Goal: Task Accomplishment & Management: Manage account settings

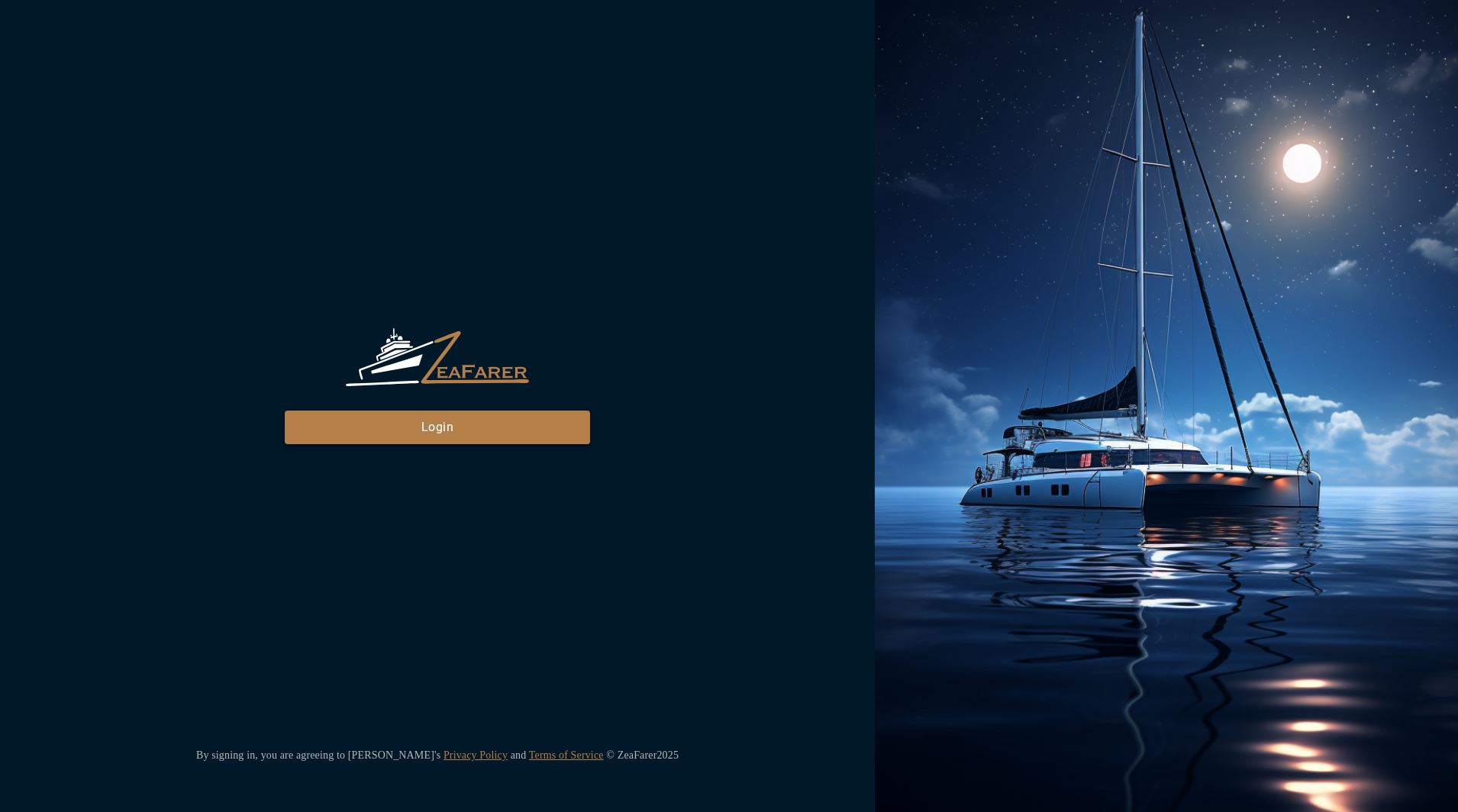
click at [498, 434] on button "Login" at bounding box center [437, 427] width 305 height 34
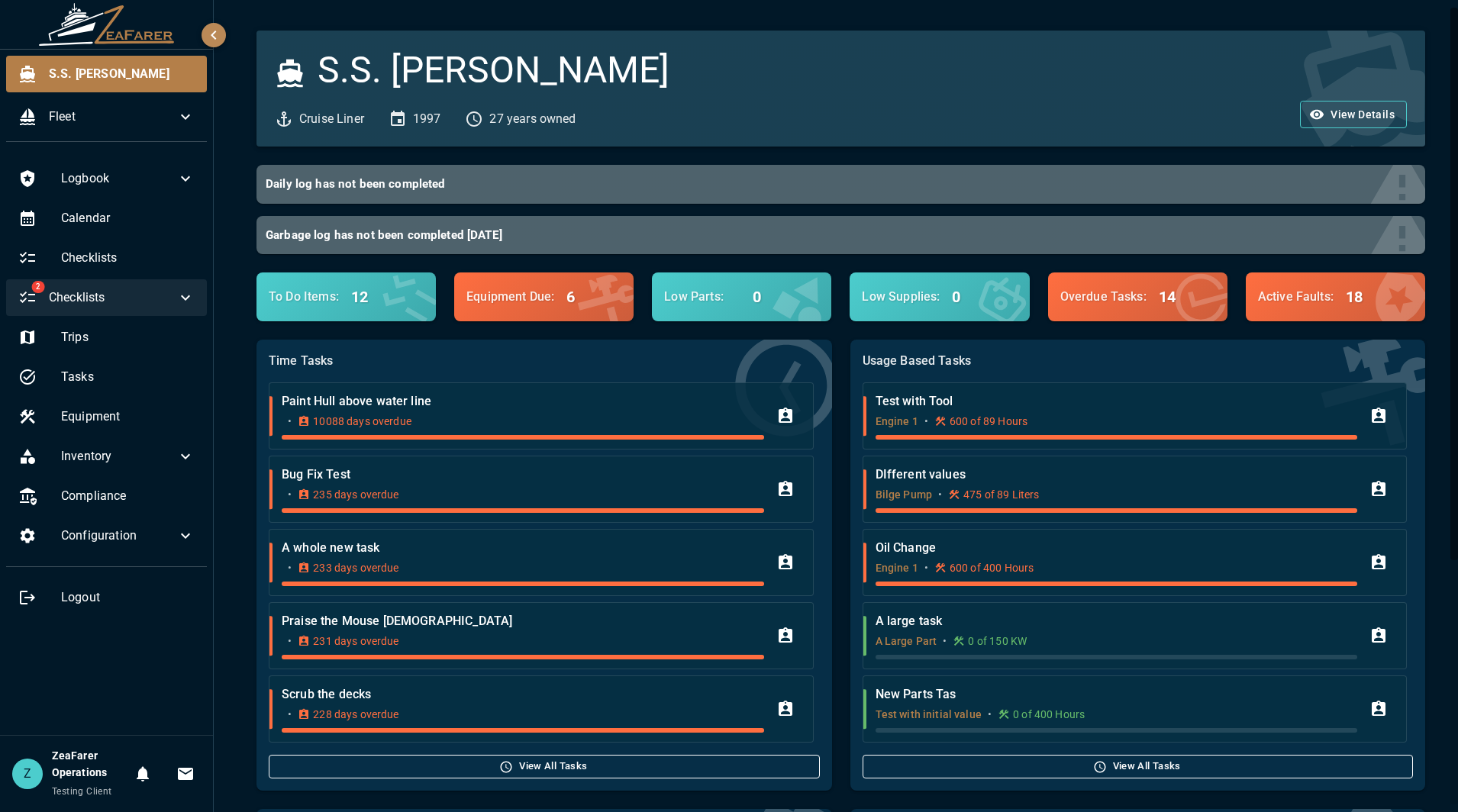
click at [168, 308] on div "2 Checklists" at bounding box center [106, 297] width 201 height 37
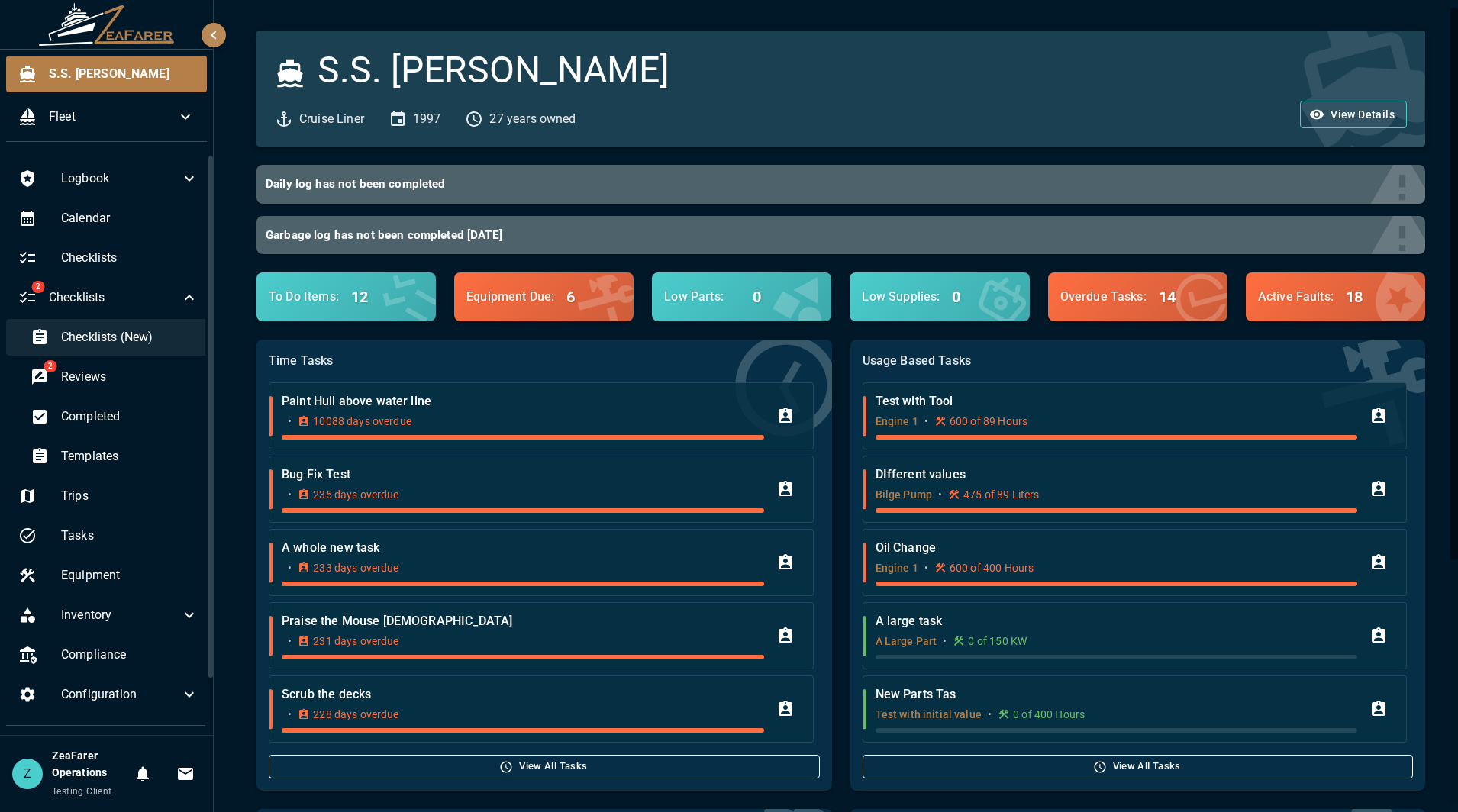
click at [155, 344] on span "Checklists (New)" at bounding box center [130, 337] width 138 height 18
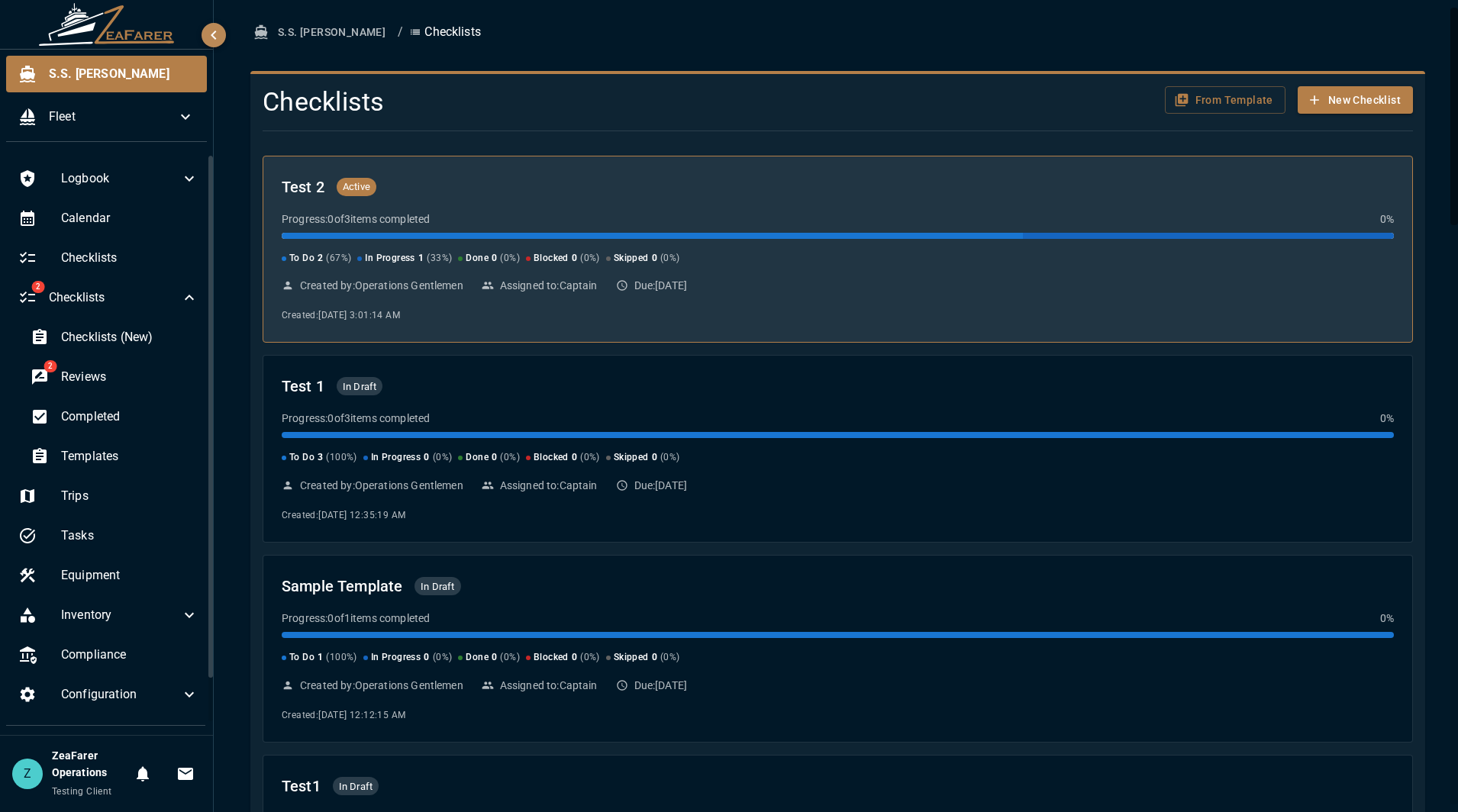
click at [823, 292] on div "Created by: Operations Gentlemen Assigned to: Captain Due: [DATE]" at bounding box center [837, 285] width 1112 height 15
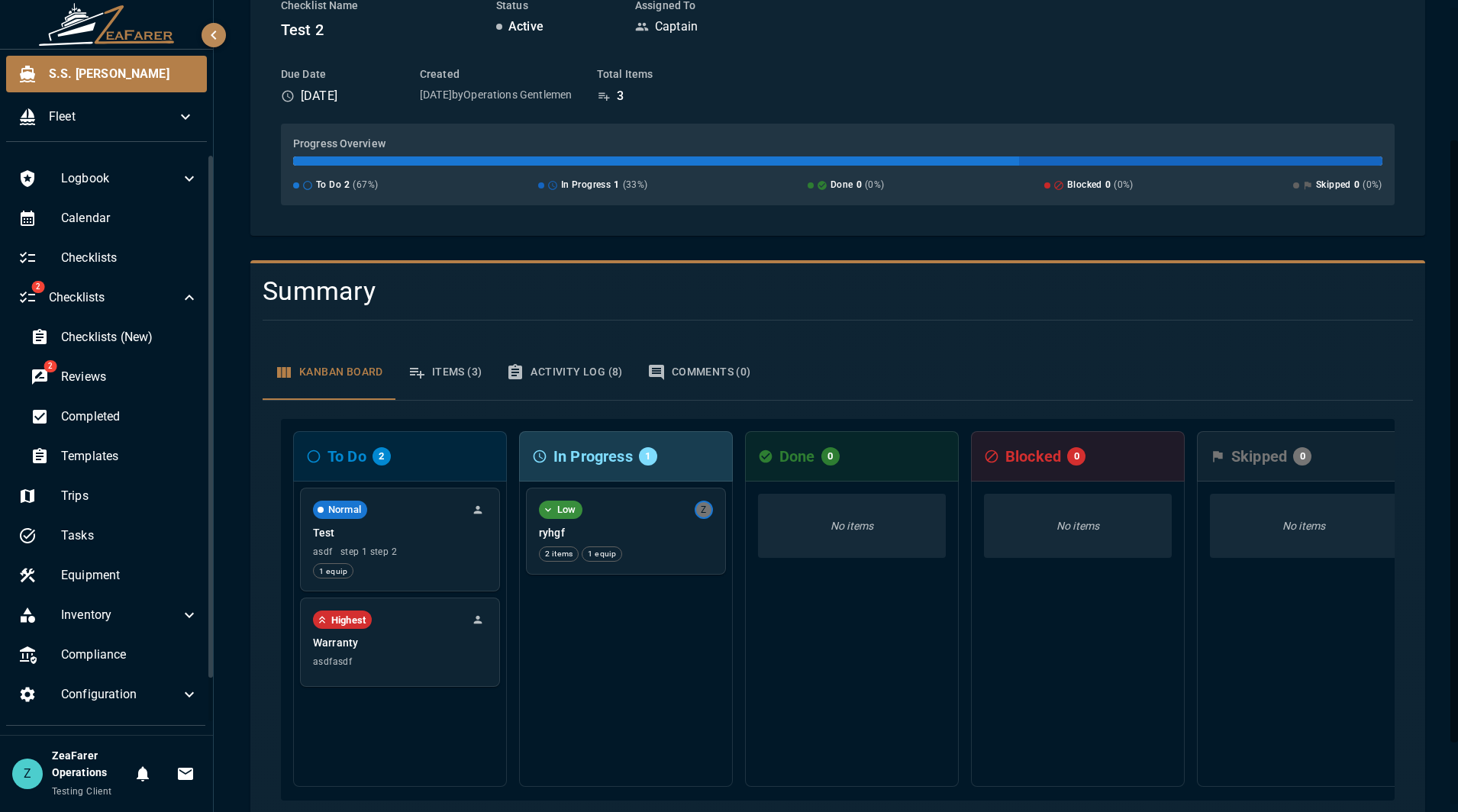
scroll to position [261, 0]
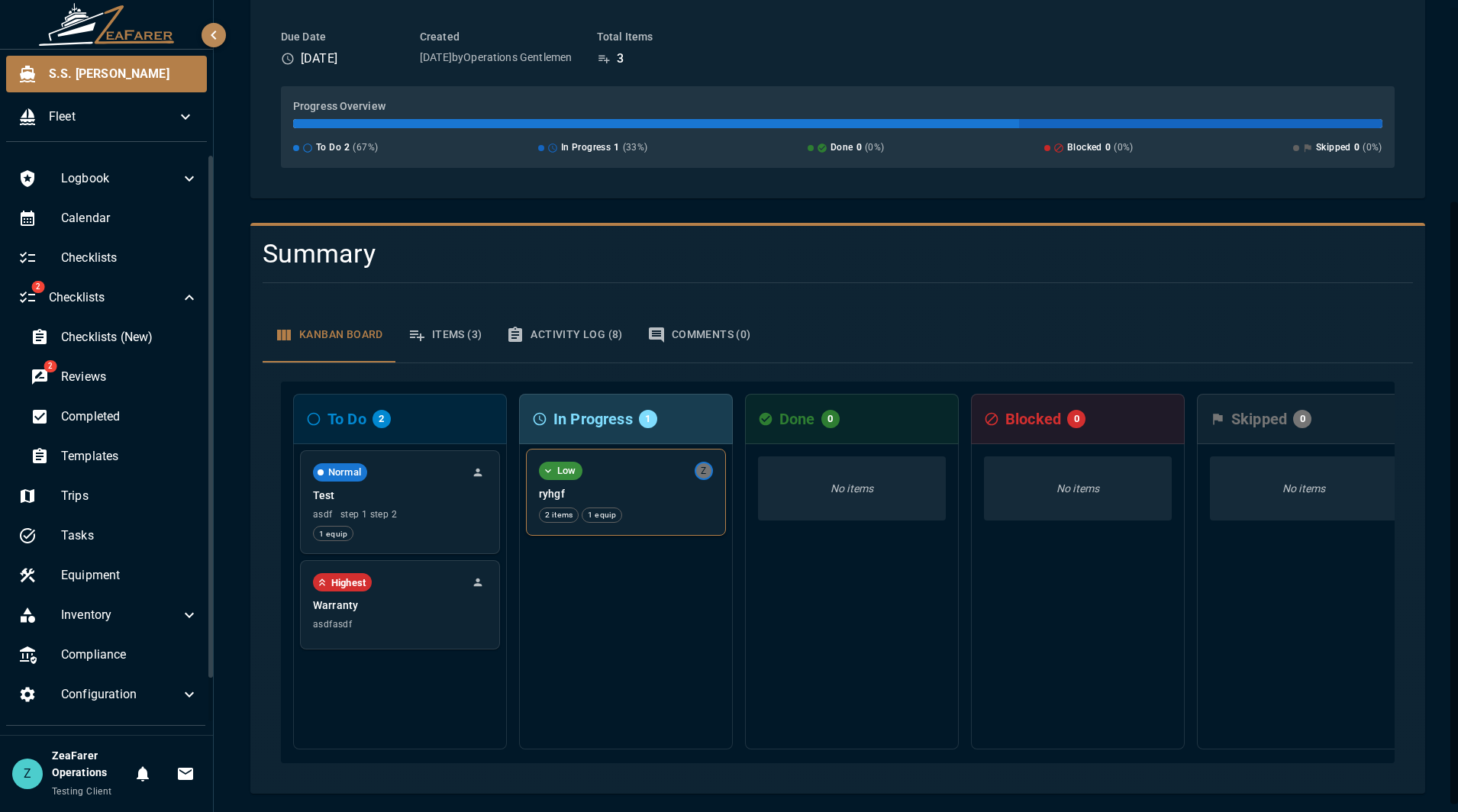
click at [670, 489] on p "ryhgf" at bounding box center [626, 494] width 174 height 15
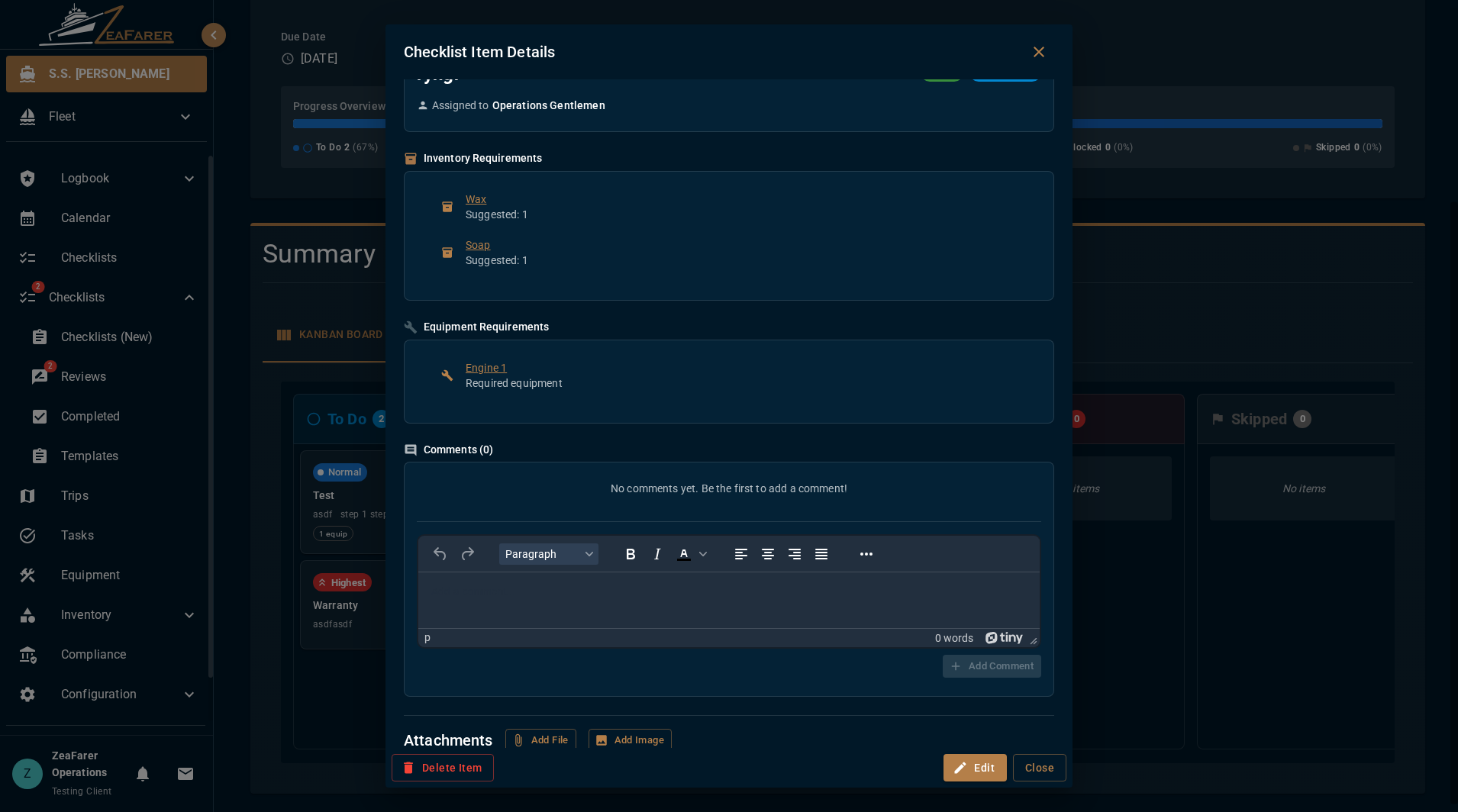
scroll to position [0, 0]
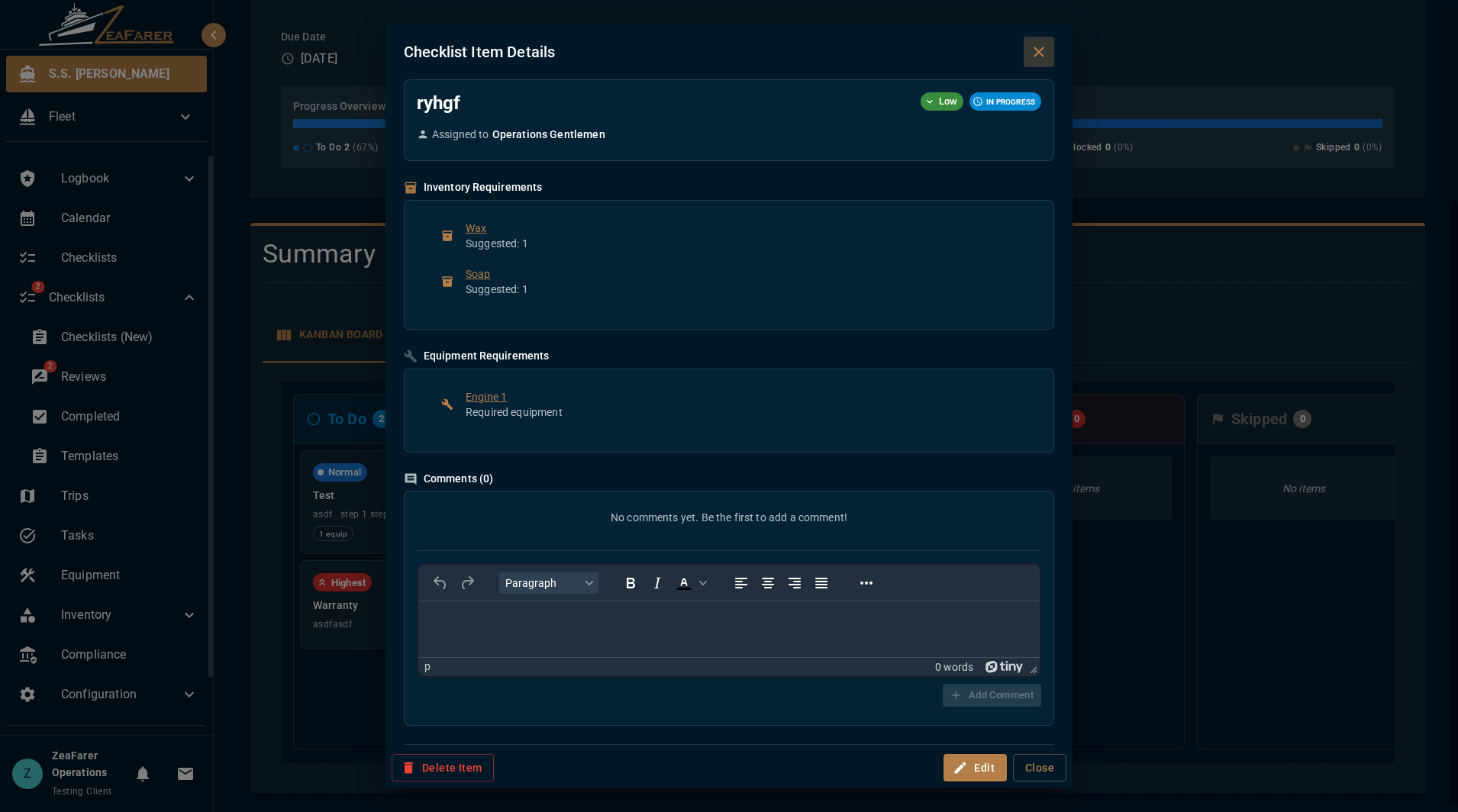
click at [1050, 62] on button "Close dialog" at bounding box center [1039, 52] width 31 height 31
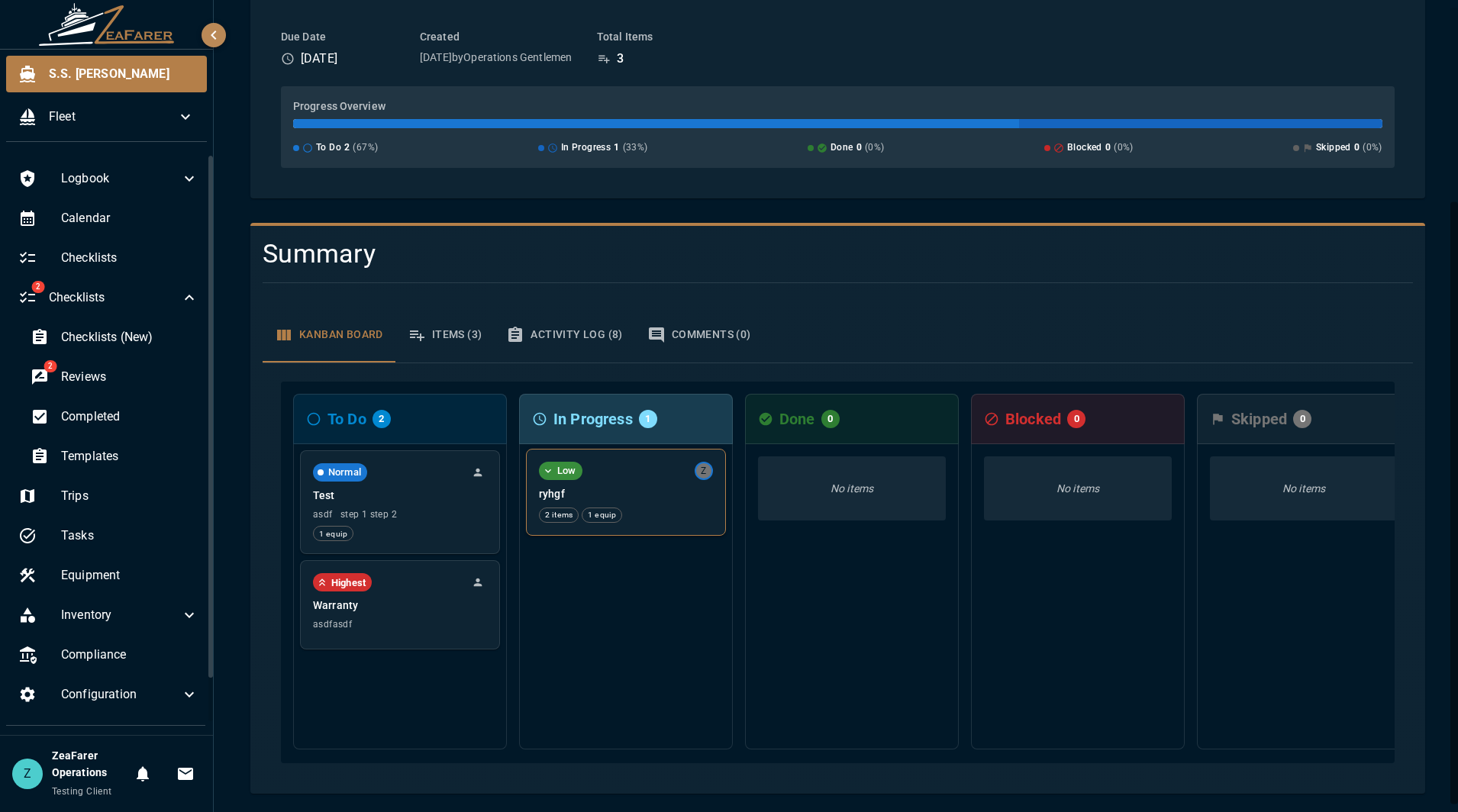
click at [690, 508] on div "2 items 1 equip" at bounding box center [626, 515] width 174 height 15
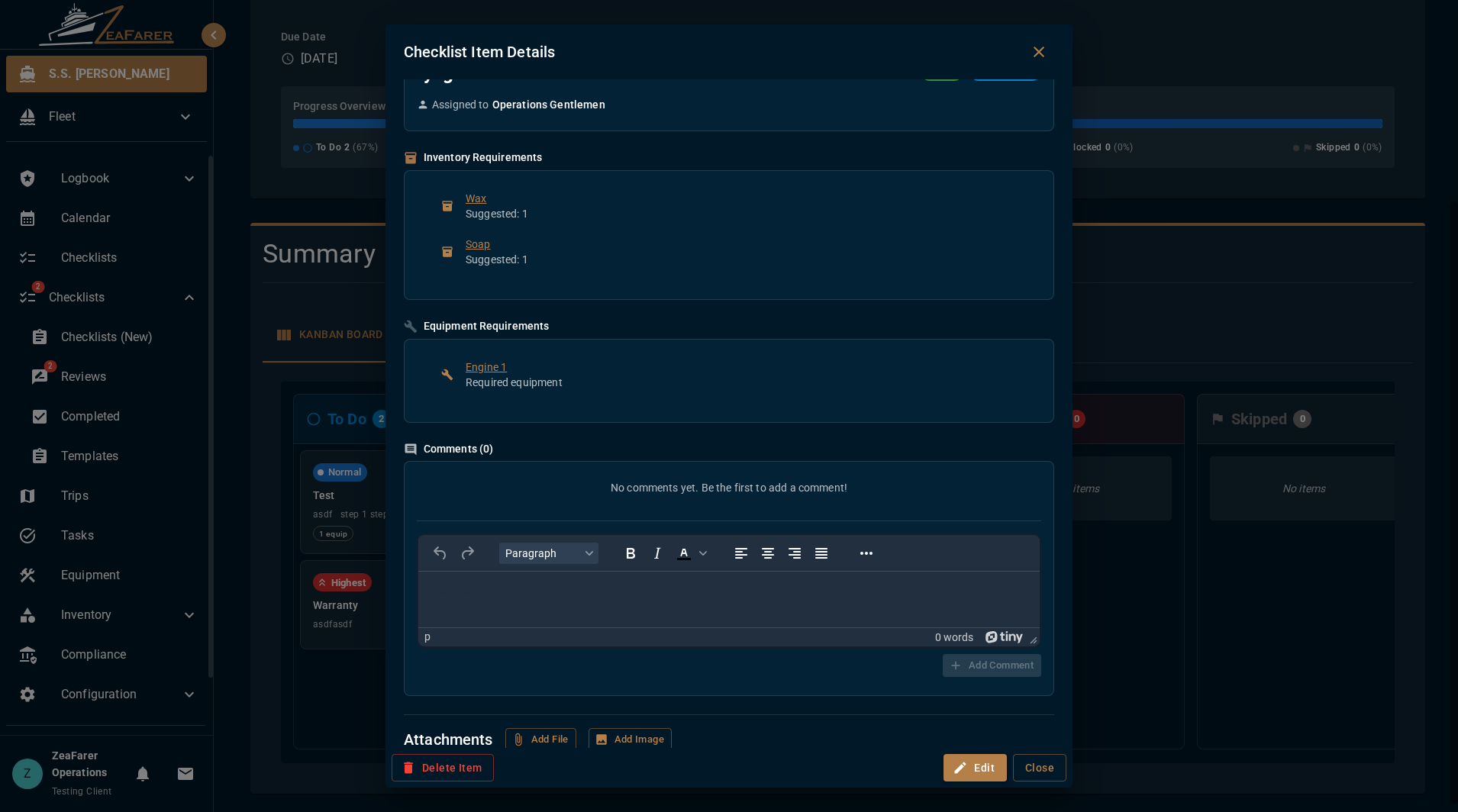
scroll to position [144, 0]
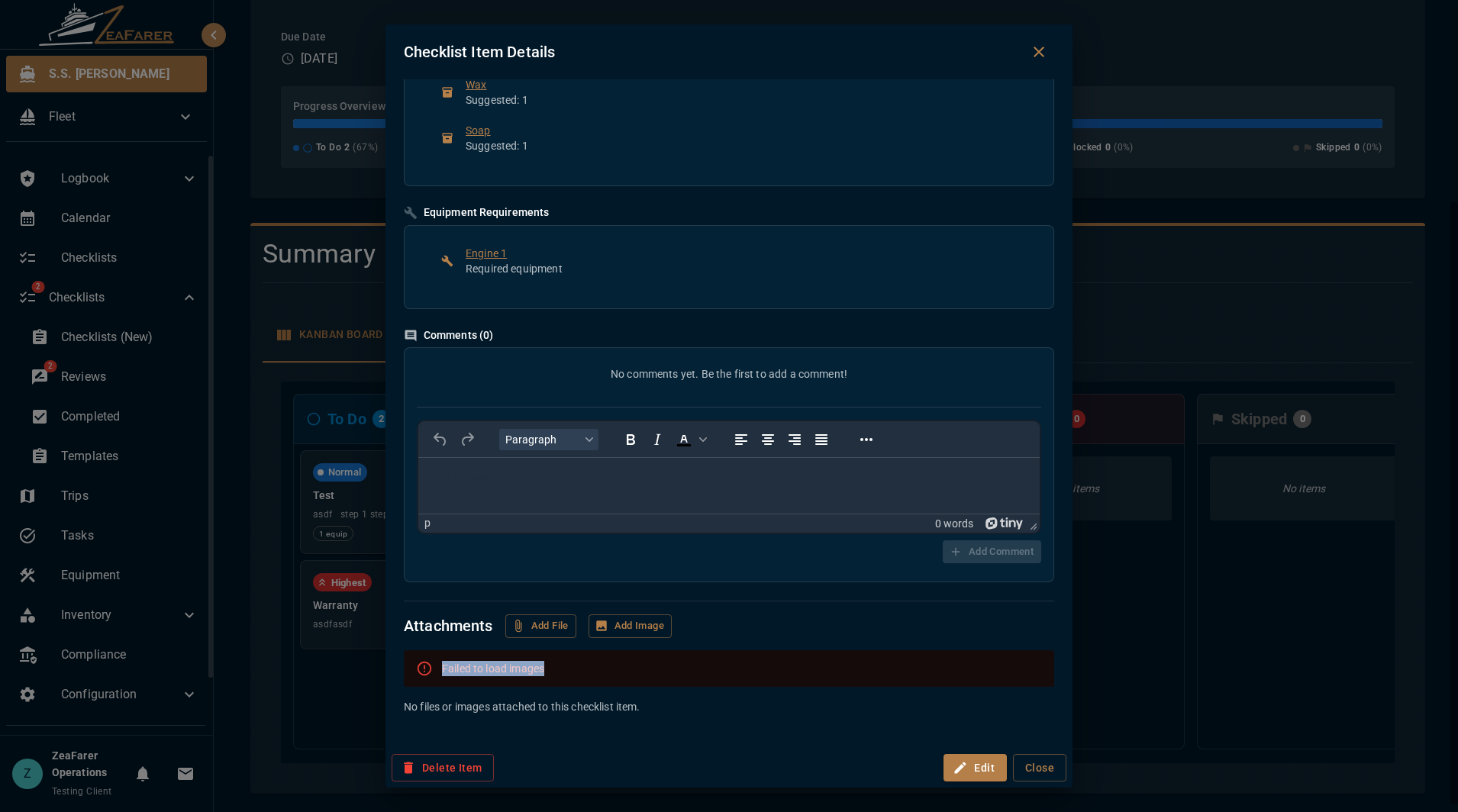
drag, startPoint x: 653, startPoint y: 673, endPoint x: 425, endPoint y: 683, distance: 228.2
click at [425, 683] on div "Failed to load images" at bounding box center [729, 669] width 651 height 37
click at [424, 682] on div at bounding box center [424, 669] width 17 height 28
click at [1050, 46] on button "Close dialog" at bounding box center [1039, 52] width 31 height 31
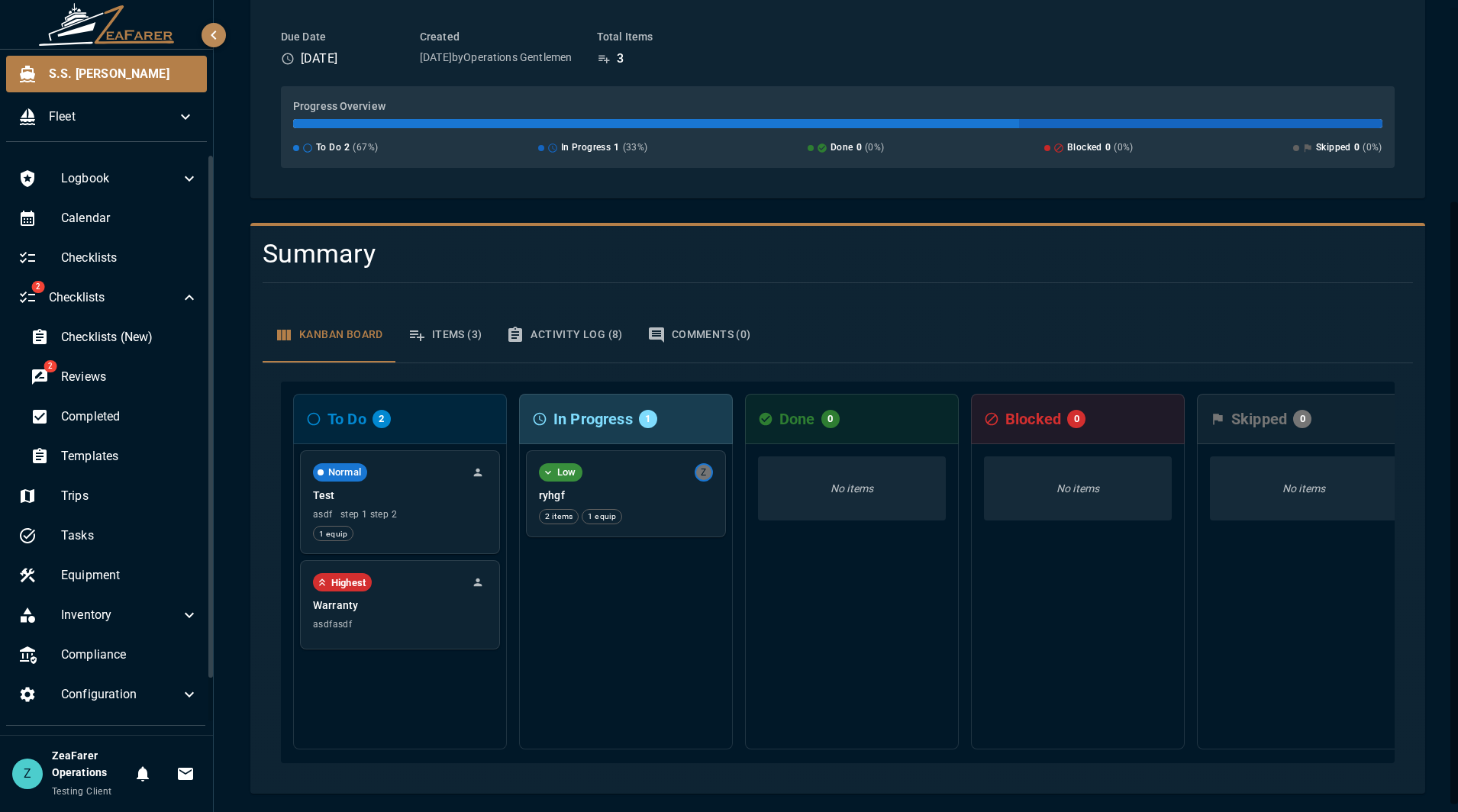
scroll to position [0, 0]
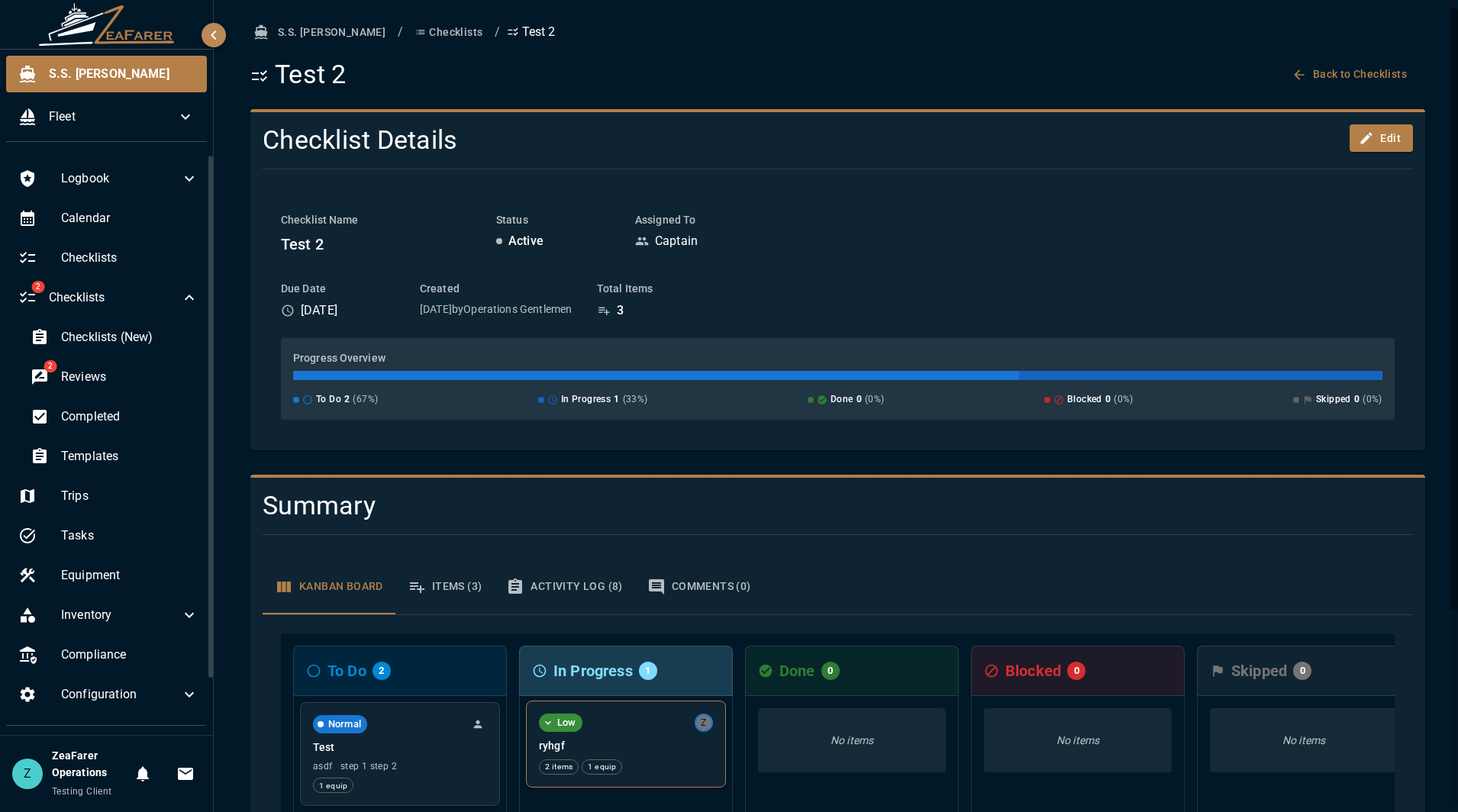
click at [645, 736] on div "Low Z ryhgf 2 items 1 equip" at bounding box center [626, 744] width 199 height 86
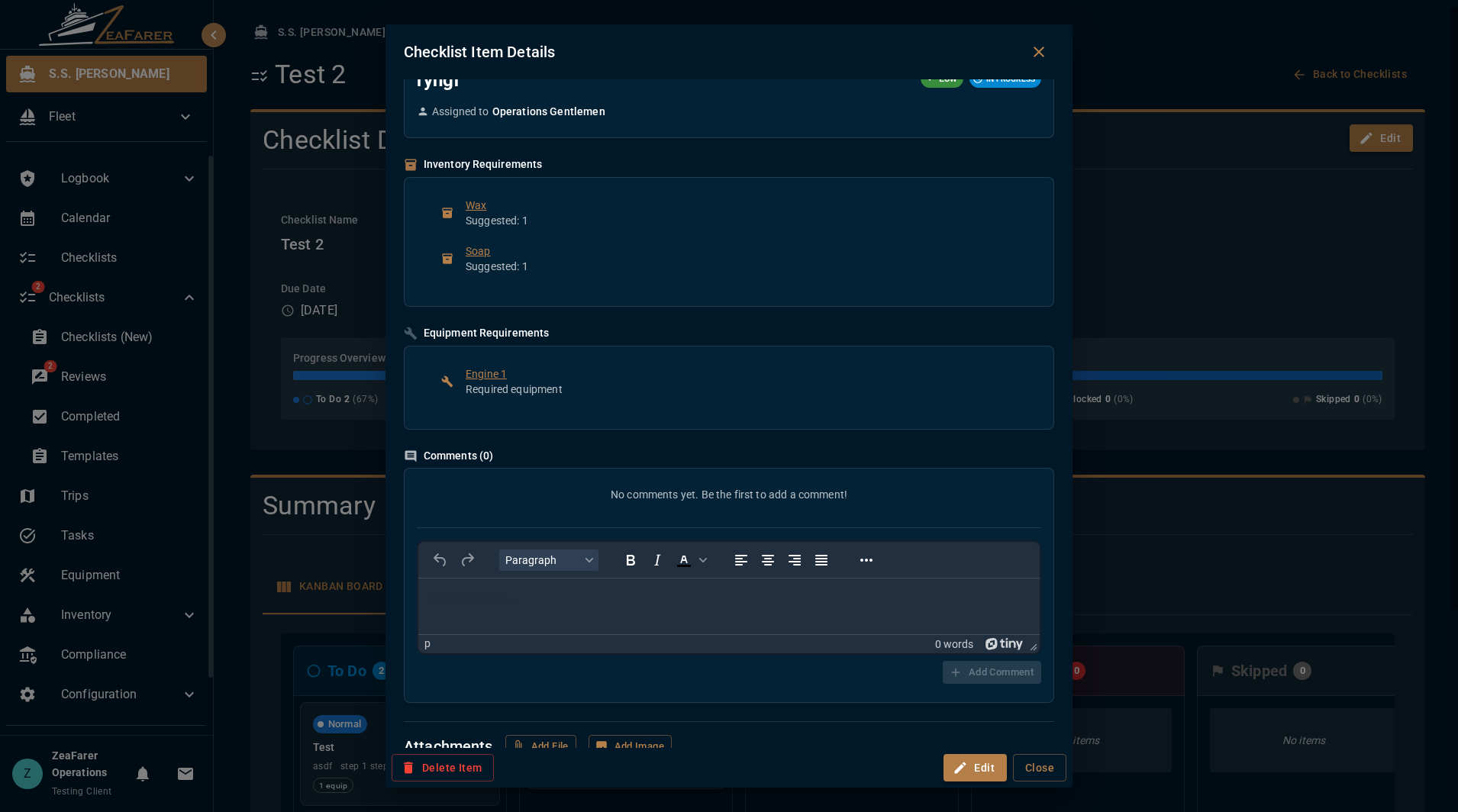
scroll to position [76, 0]
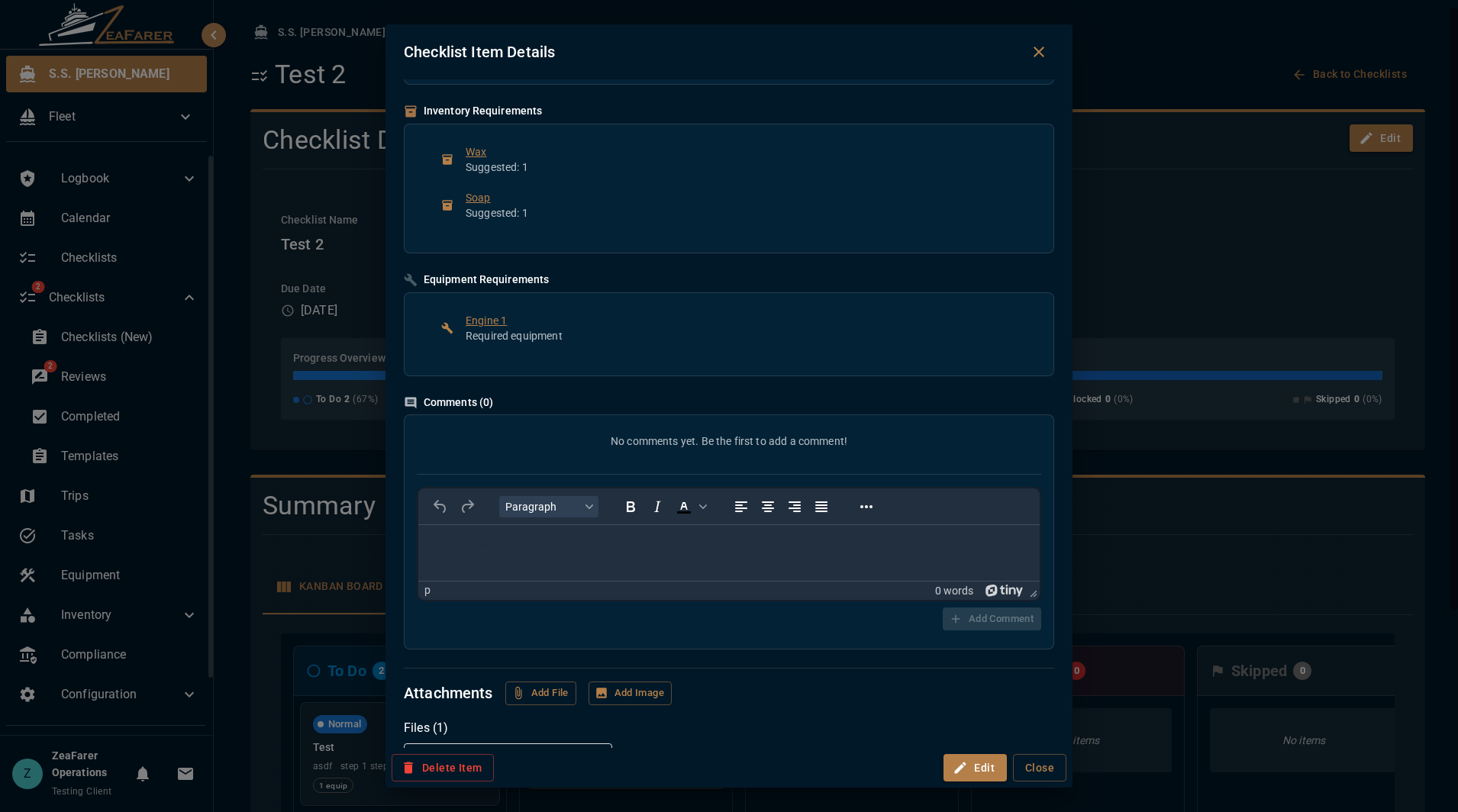
click at [1039, 42] on button "Close dialog" at bounding box center [1039, 52] width 31 height 31
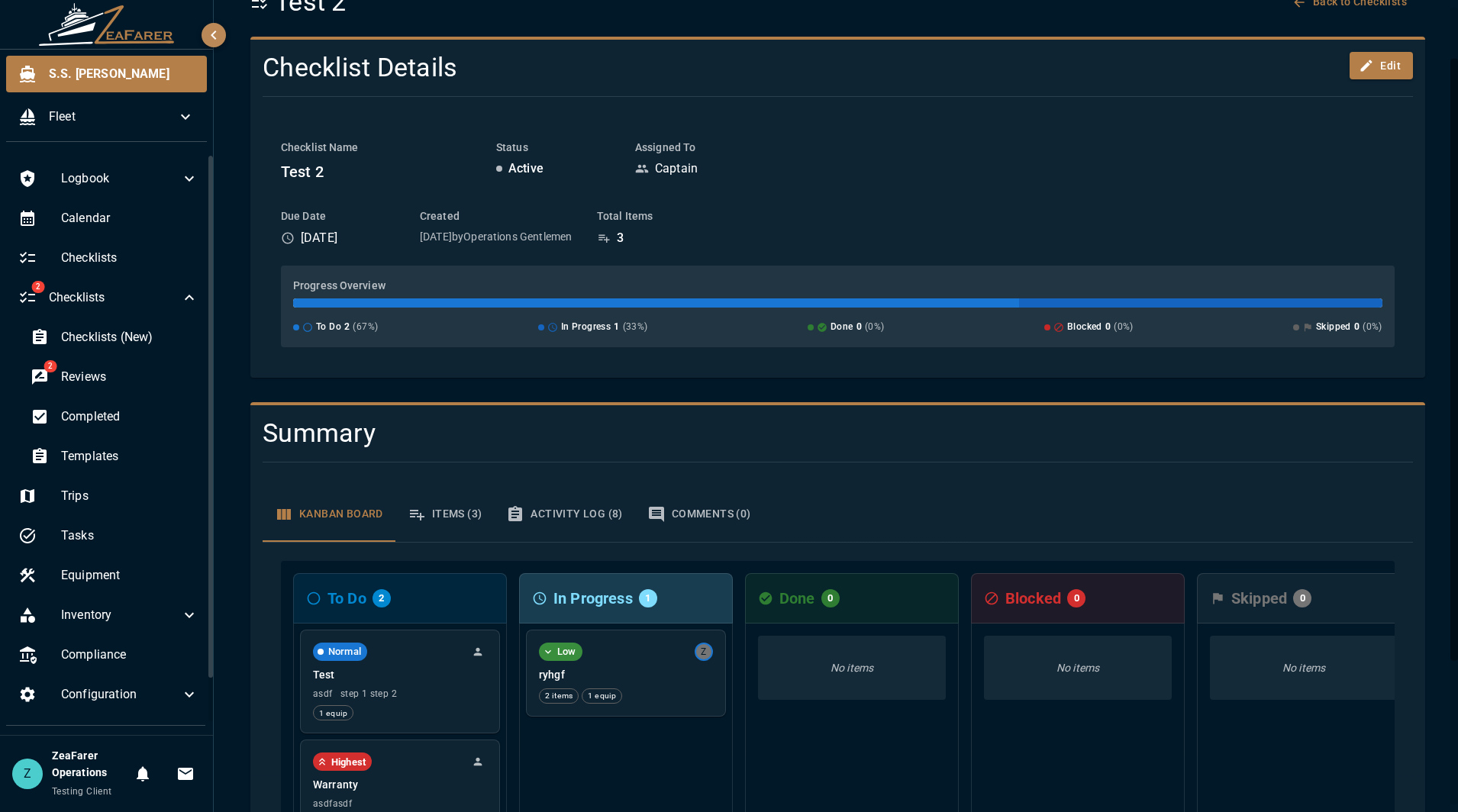
scroll to position [0, 0]
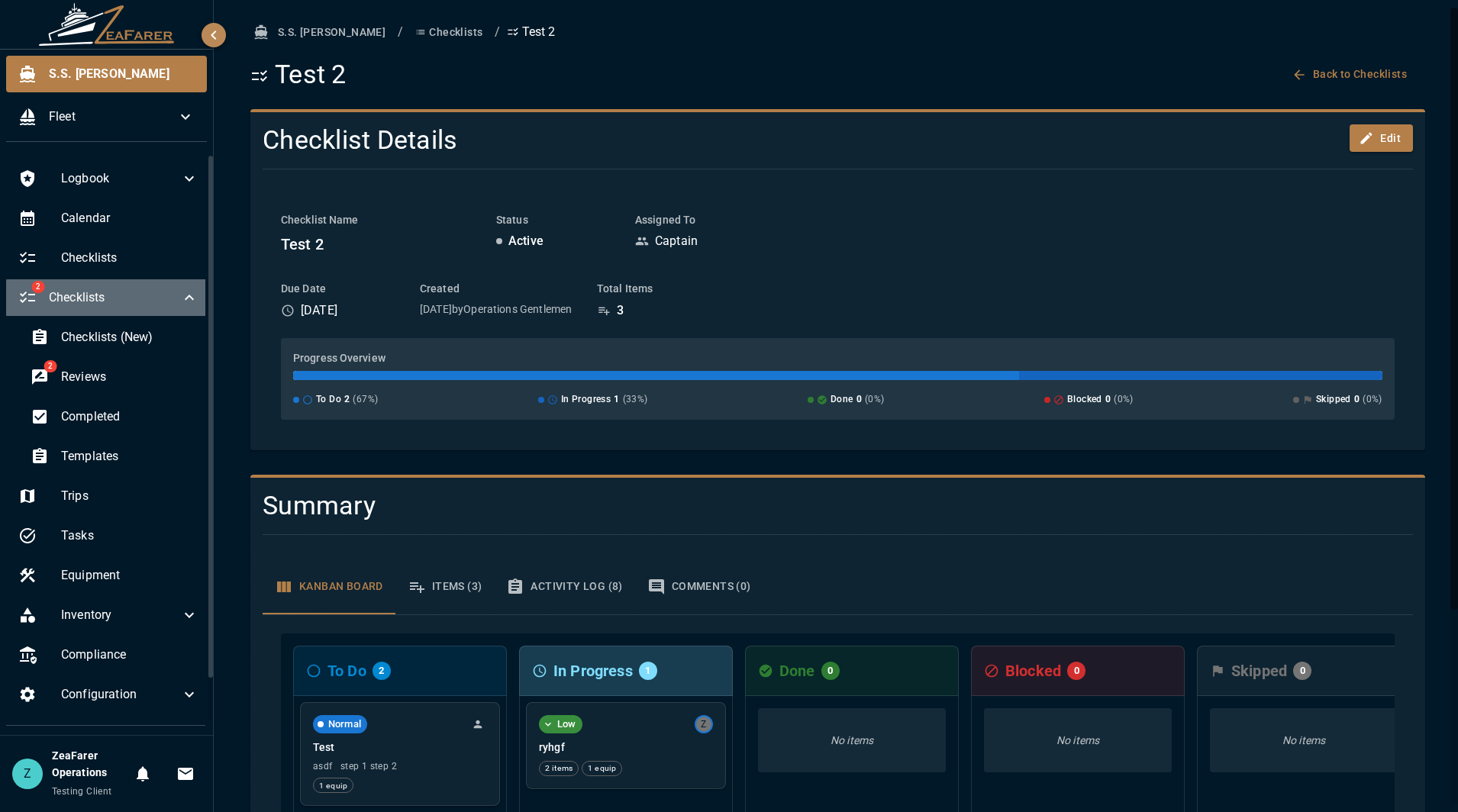
click at [180, 298] on icon at bounding box center [190, 297] width 18 height 18
